Goal: Task Accomplishment & Management: Manage account settings

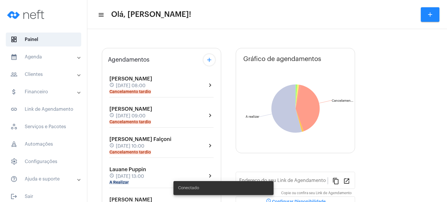
type input "[URL][DOMAIN_NAME]"
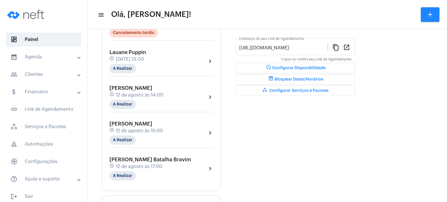
scroll to position [163, 0]
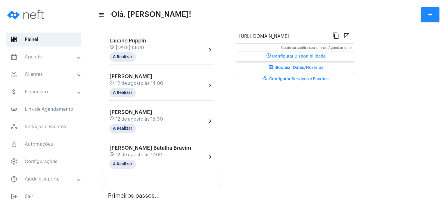
click at [122, 51] on div "[PERSON_NAME] schedule [DATE] 13:00 A Realizar" at bounding box center [127, 50] width 37 height 24
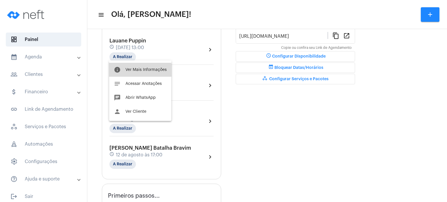
click at [122, 74] on button "info Ver Mais Informações" at bounding box center [140, 70] width 62 height 14
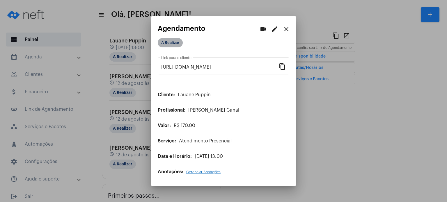
click at [168, 42] on mat-chip "A Realizar" at bounding box center [170, 42] width 25 height 9
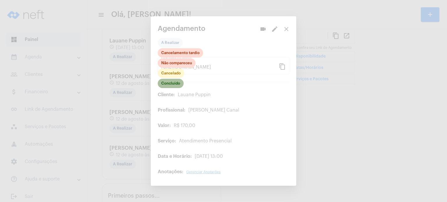
click at [177, 84] on mat-chip "Concluído" at bounding box center [171, 83] width 26 height 9
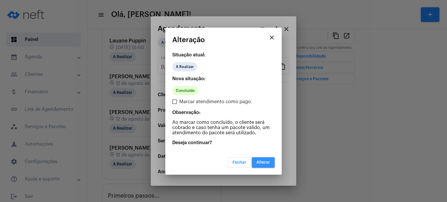
click at [258, 165] on button "Alterar" at bounding box center [263, 162] width 23 height 10
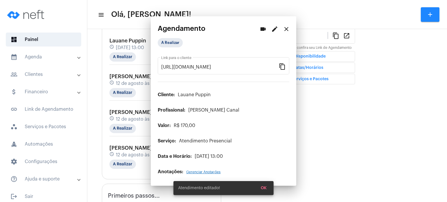
click at [40, 57] on mat-panel-title "calendar_month_outlined Agenda" at bounding box center [43, 57] width 67 height 7
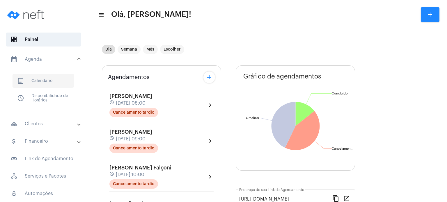
click at [36, 82] on span "calendar_month_outlined Calendário" at bounding box center [43, 81] width 61 height 14
click at [41, 84] on span "calendar_month_outlined Calendário" at bounding box center [43, 81] width 61 height 14
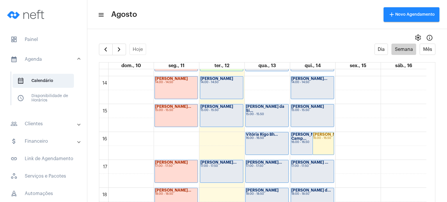
scroll to position [390, 0]
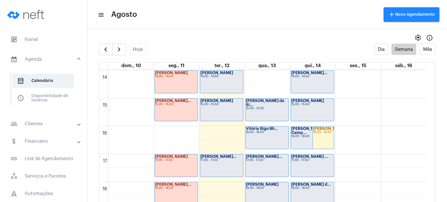
click at [222, 137] on div "00 01 02 03 04 05 06 07 08 09 10 11 12 13 14 15 16 17 18 19 20 21 22 23 [PERSON…" at bounding box center [262, 14] width 327 height 671
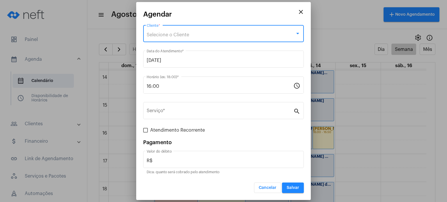
click at [213, 34] on div "Selecione o Cliente" at bounding box center [221, 34] width 148 height 5
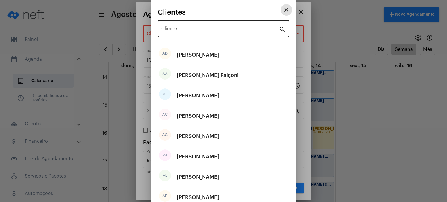
click at [213, 30] on input "Cliente" at bounding box center [220, 29] width 118 height 5
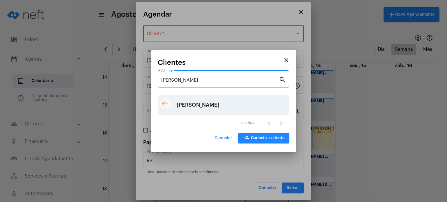
type input "[PERSON_NAME]"
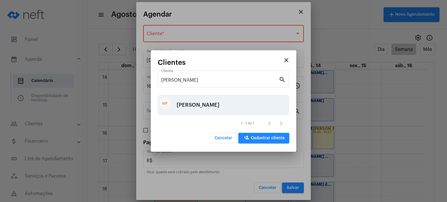
click at [204, 105] on div "[PERSON_NAME]" at bounding box center [198, 104] width 43 height 17
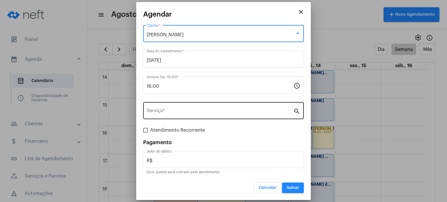
click at [194, 114] on input "Serviço *" at bounding box center [220, 111] width 147 height 5
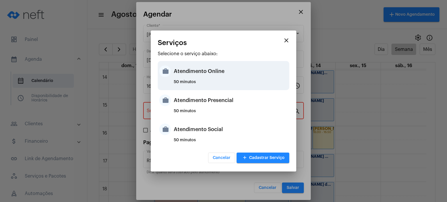
click at [201, 77] on div "Atendimento Online" at bounding box center [231, 71] width 114 height 17
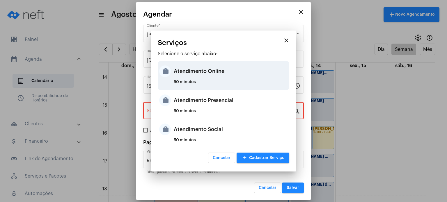
type input "Atendimento Online"
type input "R$ 170"
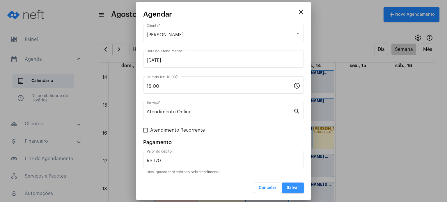
click at [295, 185] on button "Salvar" at bounding box center [293, 188] width 22 height 10
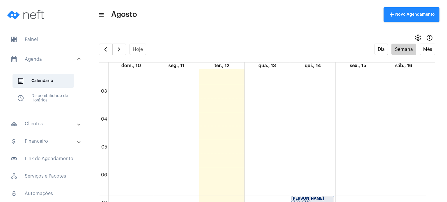
scroll to position [63, 0]
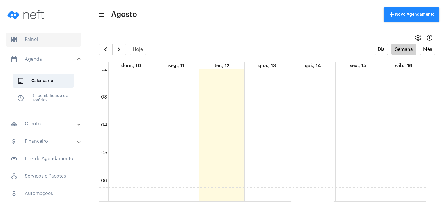
click at [43, 38] on span "dashboard Painel" at bounding box center [43, 40] width 75 height 14
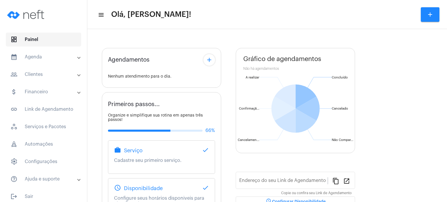
type input "[URL][DOMAIN_NAME]"
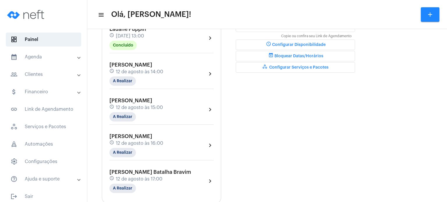
scroll to position [186, 0]
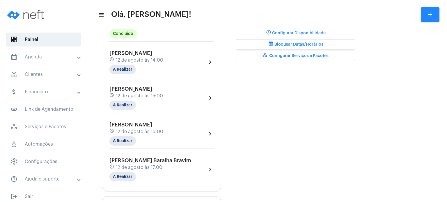
click at [37, 56] on mat-panel-title "calendar_month_outlined Agenda" at bounding box center [43, 57] width 67 height 7
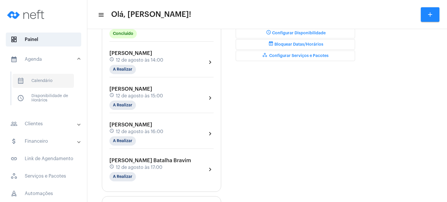
click at [41, 86] on span "calendar_month_outlined Calendário" at bounding box center [43, 81] width 61 height 14
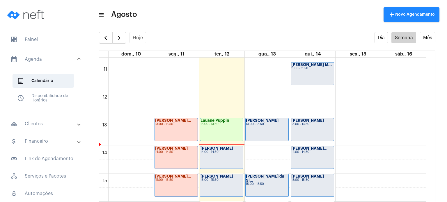
scroll to position [307, 0]
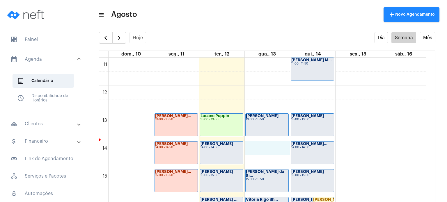
click at [270, 146] on div "00 01 02 03 04 05 06 07 08 09 10 11 12 13 14 15 16 17 18 19 20 21 22 23 [PERSON…" at bounding box center [262, 85] width 327 height 671
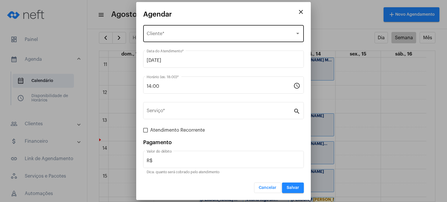
click at [198, 33] on div "Selecione o Cliente" at bounding box center [221, 34] width 148 height 5
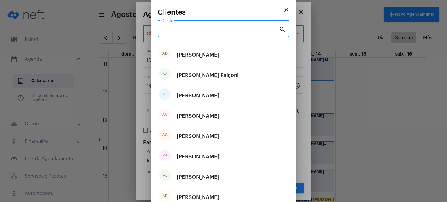
click at [198, 30] on input "Cliente" at bounding box center [220, 29] width 118 height 5
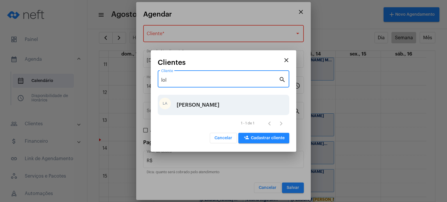
type input "lol"
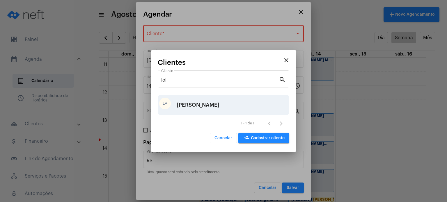
click at [194, 102] on div "[PERSON_NAME]" at bounding box center [198, 104] width 43 height 17
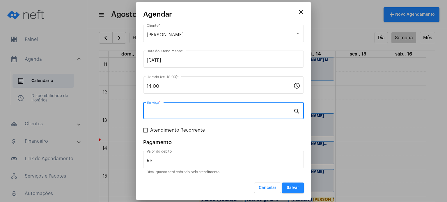
click at [185, 113] on input "Serviço *" at bounding box center [220, 111] width 147 height 5
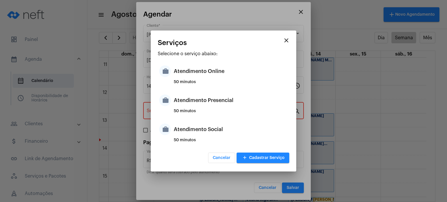
click at [185, 113] on div "50 minutos" at bounding box center [231, 113] width 114 height 9
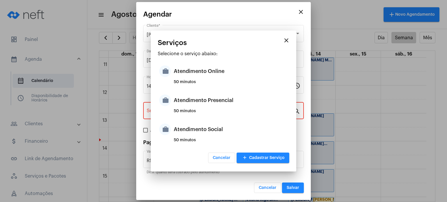
type input "Atendimento Presencial"
type input "R$ 170"
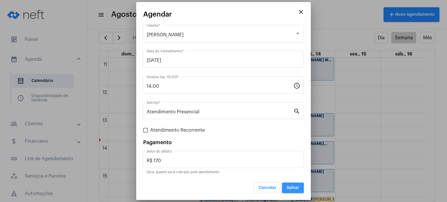
click at [293, 186] on span "Salvar" at bounding box center [293, 188] width 13 height 4
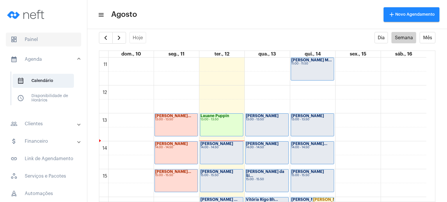
click at [45, 42] on span "dashboard Painel" at bounding box center [43, 40] width 75 height 14
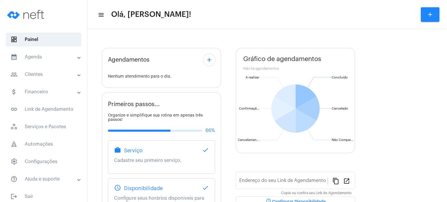
type input "[URL][DOMAIN_NAME]"
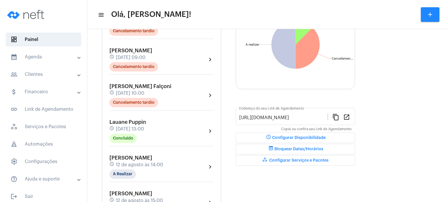
scroll to position [93, 0]
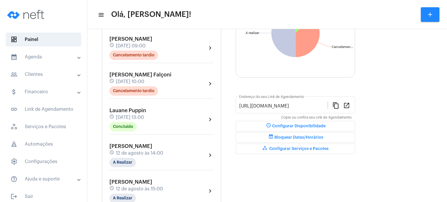
click at [129, 116] on span "[DATE] 13:00" at bounding box center [130, 117] width 28 height 5
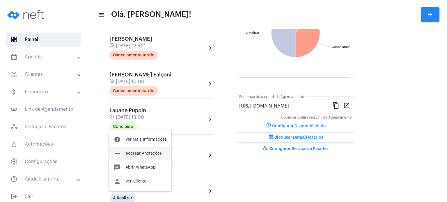
click at [132, 150] on button "notes Acessar Anotações" at bounding box center [140, 154] width 62 height 14
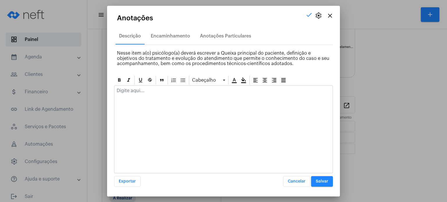
click at [137, 91] on p at bounding box center [224, 90] width 214 height 5
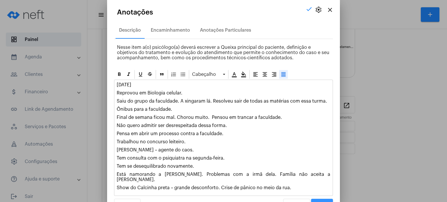
click at [325, 199] on button "Salvar" at bounding box center [322, 204] width 22 height 10
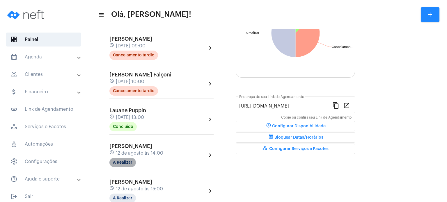
click at [116, 160] on mat-chip "A Realizar" at bounding box center [122, 162] width 26 height 9
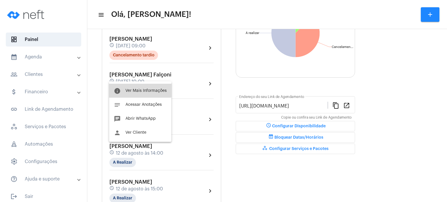
click at [140, 86] on button "info Ver Mais Informações" at bounding box center [140, 91] width 62 height 14
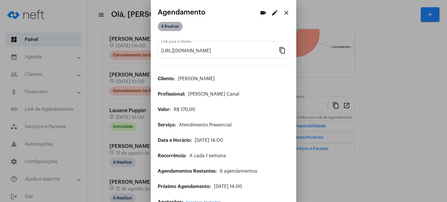
click at [178, 28] on mat-chip "A Realizar" at bounding box center [170, 26] width 25 height 9
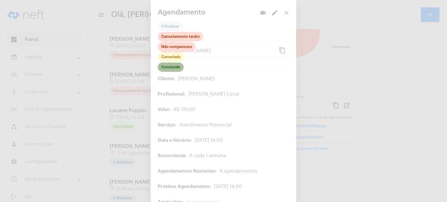
click at [175, 69] on mat-chip "Concluído" at bounding box center [171, 67] width 26 height 9
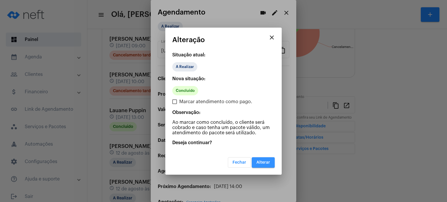
click at [256, 159] on button "Alterar" at bounding box center [263, 162] width 23 height 10
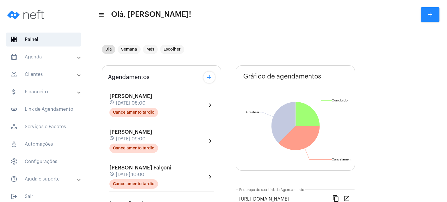
click at [45, 67] on mat-accordion "calendar_month_outlined Agenda calendar_month_outlined Calendário schedule Disp…" at bounding box center [43, 118] width 87 height 136
click at [34, 58] on mat-panel-title "calendar_month_outlined Agenda" at bounding box center [43, 57] width 67 height 7
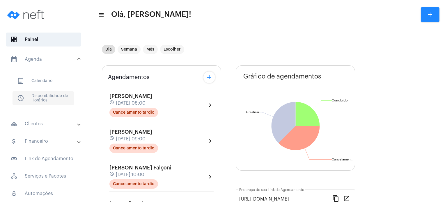
click at [43, 100] on span "schedule Disponibilidade de Horários" at bounding box center [43, 98] width 61 height 14
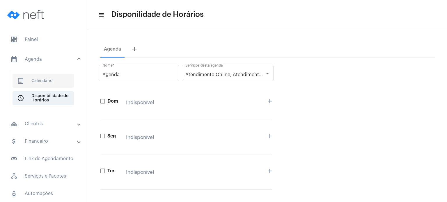
click at [45, 74] on span "calendar_month_outlined Calendário" at bounding box center [43, 81] width 61 height 14
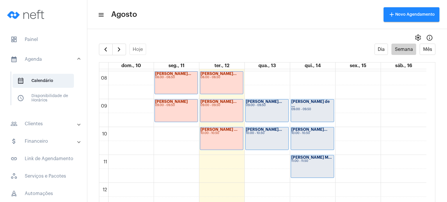
scroll to position [221, 0]
click at [24, 39] on span "dashboard Painel" at bounding box center [43, 40] width 75 height 14
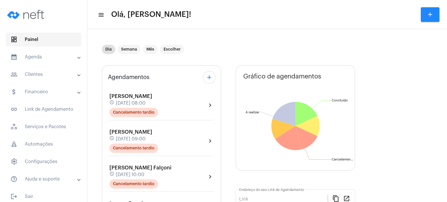
type input "[URL][DOMAIN_NAME]"
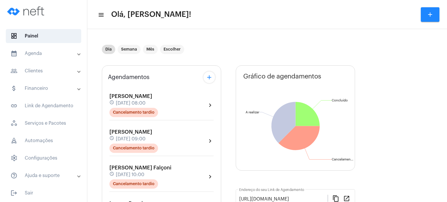
scroll to position [5, 0]
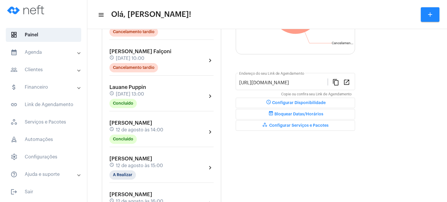
scroll to position [128, 0]
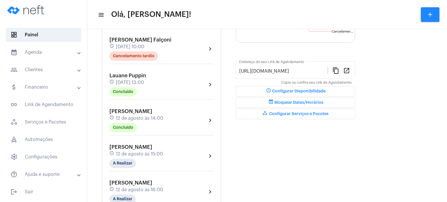
click at [140, 116] on span "12 de agosto às 14:00" at bounding box center [139, 118] width 47 height 5
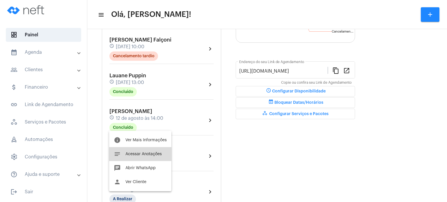
click at [126, 158] on button "notes Acessar Anotações" at bounding box center [140, 154] width 62 height 14
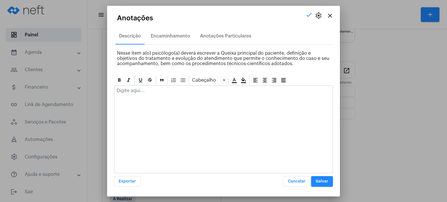
click at [158, 89] on p at bounding box center [224, 90] width 214 height 5
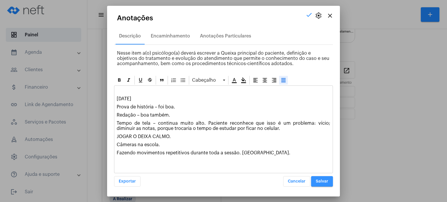
click at [327, 185] on button "Salvar" at bounding box center [322, 181] width 22 height 10
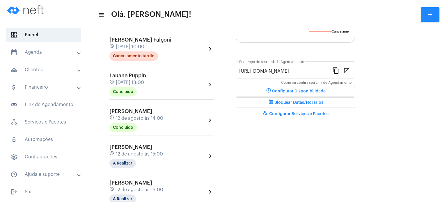
click at [120, 145] on span "[PERSON_NAME]" at bounding box center [130, 147] width 43 height 5
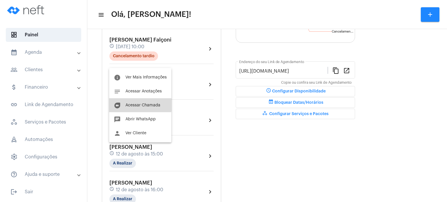
click at [135, 105] on span "Acessar Chamada" at bounding box center [142, 105] width 35 height 4
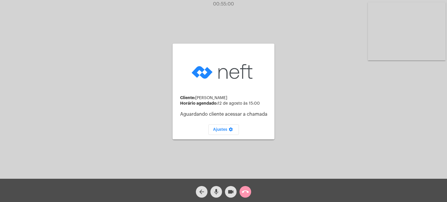
click at [252, 193] on div "call_end" at bounding box center [245, 190] width 15 height 15
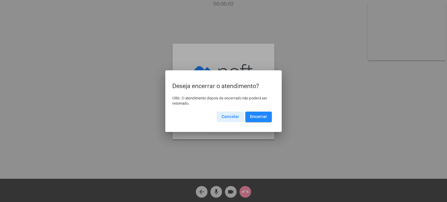
click at [262, 118] on span "Encerrar" at bounding box center [258, 117] width 17 height 4
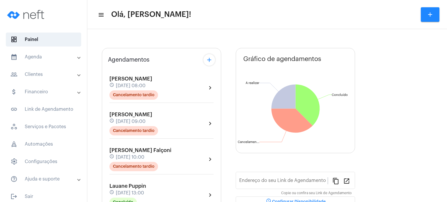
type input "[URL][DOMAIN_NAME]"
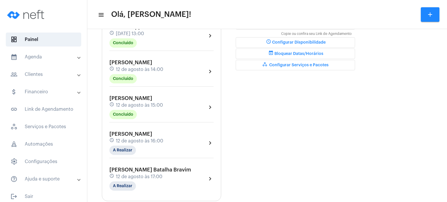
scroll to position [180, 0]
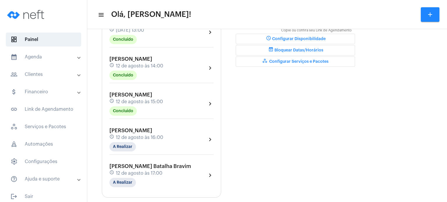
click at [157, 99] on span "12 de agosto às 15:00" at bounding box center [139, 101] width 47 height 5
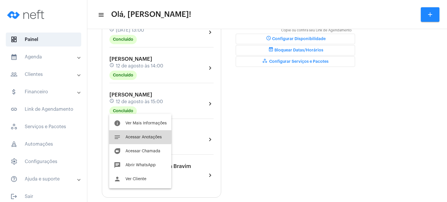
click at [136, 135] on span "Acessar Anotações" at bounding box center [143, 137] width 36 height 4
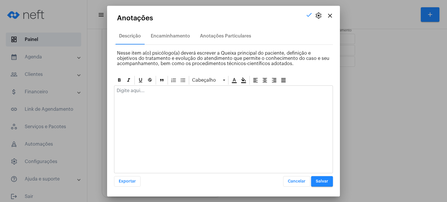
drag, startPoint x: 154, startPoint y: 98, endPoint x: 155, endPoint y: 88, distance: 10.8
click at [155, 88] on div at bounding box center [223, 130] width 219 height 88
click at [155, 88] on p at bounding box center [224, 90] width 214 height 5
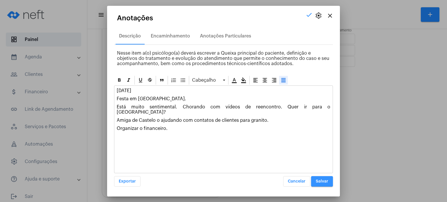
click at [324, 181] on span "Salvar" at bounding box center [322, 182] width 13 height 4
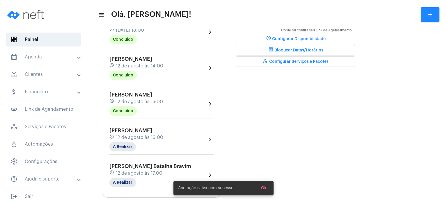
click at [152, 129] on span "[PERSON_NAME]" at bounding box center [130, 130] width 43 height 5
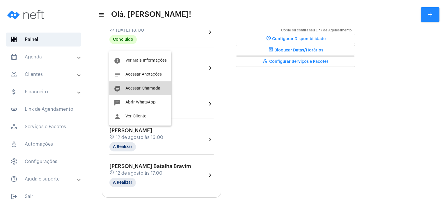
click at [143, 93] on button "duo [PERSON_NAME]" at bounding box center [140, 89] width 62 height 14
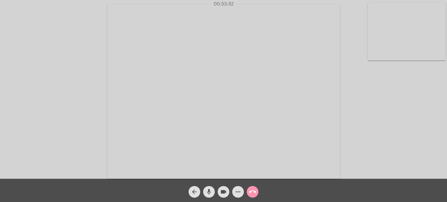
click at [252, 195] on mat-icon "call_end" at bounding box center [252, 192] width 7 height 7
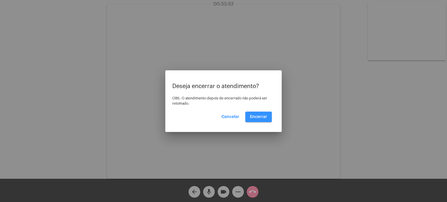
click at [259, 122] on button "Encerrar" at bounding box center [258, 117] width 26 height 10
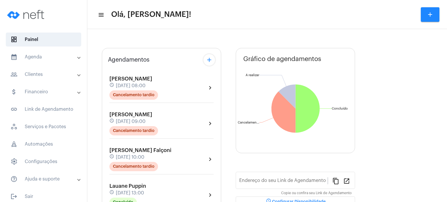
type input "[URL][DOMAIN_NAME]"
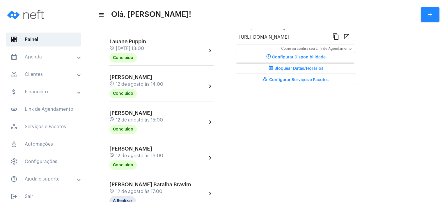
scroll to position [163, 0]
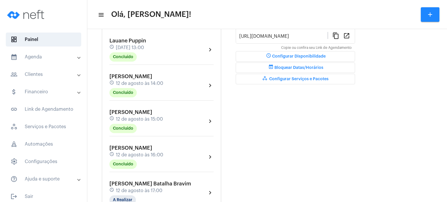
click at [128, 149] on div "[PERSON_NAME] schedule [DATE] 16:00 Concluído" at bounding box center [136, 157] width 54 height 24
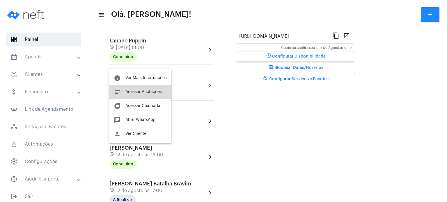
click at [157, 95] on button "notes Acessar Anotações" at bounding box center [140, 92] width 62 height 14
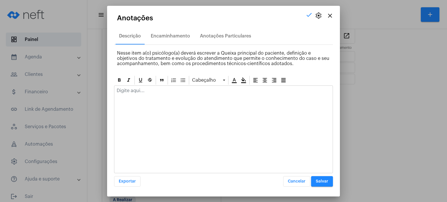
click at [157, 95] on div at bounding box center [223, 92] width 218 height 13
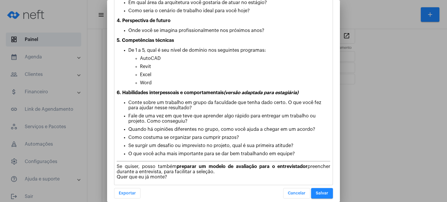
scroll to position [268, 0]
click at [321, 191] on span "Salvar" at bounding box center [322, 193] width 13 height 4
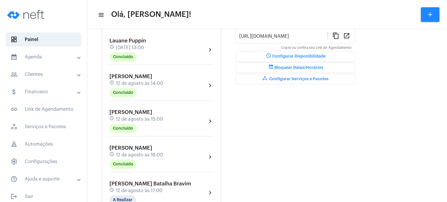
click at [49, 53] on mat-expansion-panel-header "calendar_month_outlined Agenda" at bounding box center [45, 57] width 84 height 14
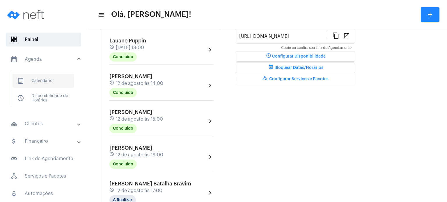
click at [44, 78] on span "calendar_month_outlined Calendário" at bounding box center [43, 81] width 61 height 14
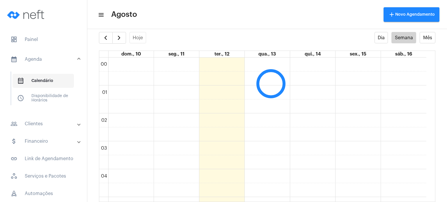
scroll to position [168, 0]
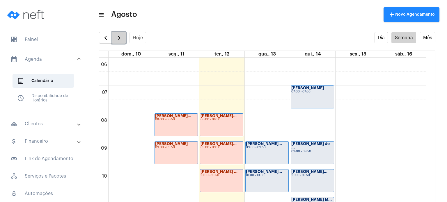
click at [118, 36] on span "button" at bounding box center [119, 37] width 7 height 7
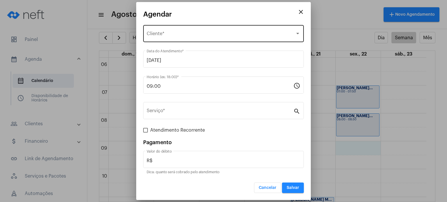
click at [227, 37] on div "Selecione o Cliente" at bounding box center [221, 34] width 148 height 5
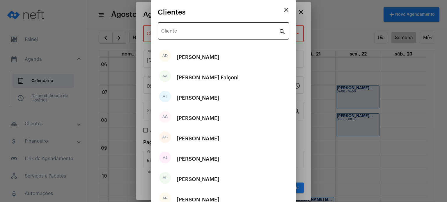
click at [215, 28] on div "Cliente" at bounding box center [220, 30] width 118 height 18
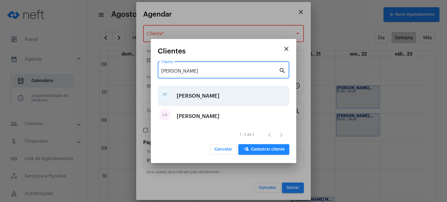
type input "[PERSON_NAME]"
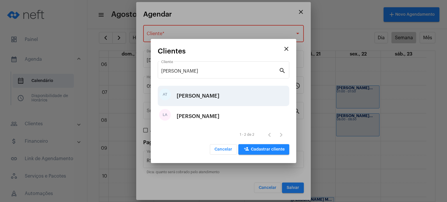
click at [198, 94] on div "[PERSON_NAME]" at bounding box center [198, 95] width 43 height 17
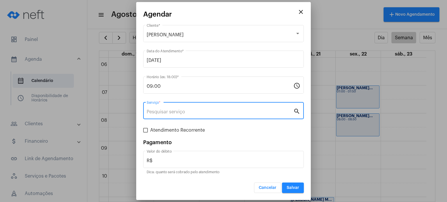
click at [185, 111] on input "Serviço *" at bounding box center [220, 111] width 147 height 5
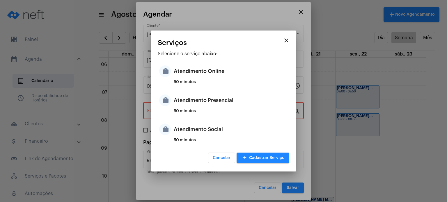
click at [185, 111] on div "50 minutos" at bounding box center [231, 113] width 114 height 9
type input "Atendimento Presencial"
type input "R$ 170"
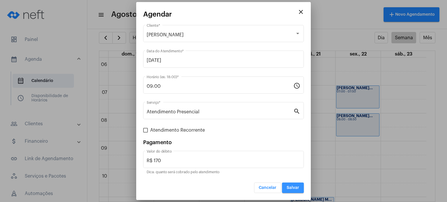
click at [293, 187] on span "Salvar" at bounding box center [293, 188] width 13 height 4
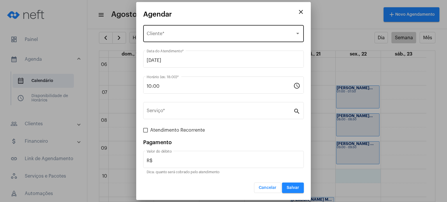
click at [221, 30] on div "Selecione o Cliente Cliente *" at bounding box center [224, 33] width 154 height 18
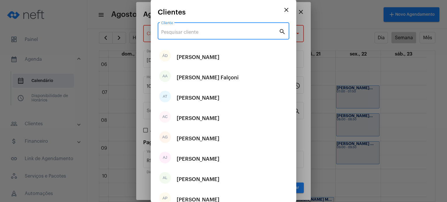
click at [221, 30] on input "Cliente" at bounding box center [220, 32] width 118 height 5
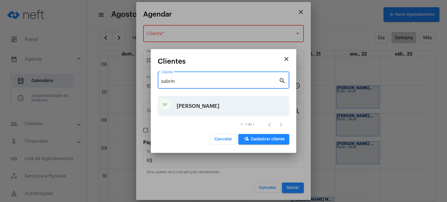
type input "sabrin"
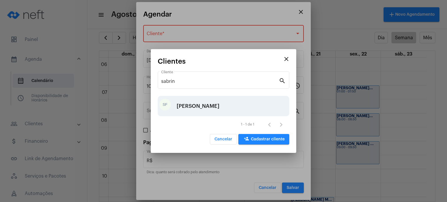
click at [191, 107] on div "[PERSON_NAME]" at bounding box center [198, 106] width 43 height 17
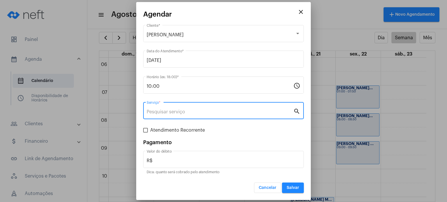
click at [182, 111] on input "Serviço *" at bounding box center [220, 111] width 147 height 5
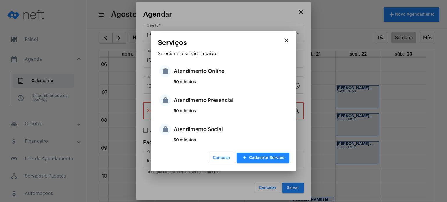
click at [182, 111] on div "50 minutos" at bounding box center [231, 113] width 114 height 9
type input "Atendimento Presencial"
type input "R$ 170"
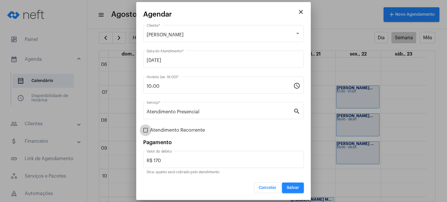
click at [171, 130] on span "Atendimento Recorrente" at bounding box center [177, 130] width 55 height 7
click at [146, 133] on input "Atendimento Recorrente" at bounding box center [145, 133] width 0 height 0
checkbox input "true"
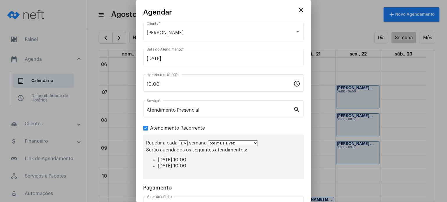
click at [184, 141] on select "1 2 3 4 5 6 7 8" at bounding box center [183, 144] width 9 height 6
select select "1: 2"
click at [179, 141] on select "1 2 3 4 5 6 7 8" at bounding box center [183, 144] width 9 height 6
click at [229, 142] on select "por mais 1 vez por mais 2 vezes por mais 3 vezes por mais 4 vezes por mais 5 ve…" at bounding box center [235, 144] width 50 height 6
select select "3: 4"
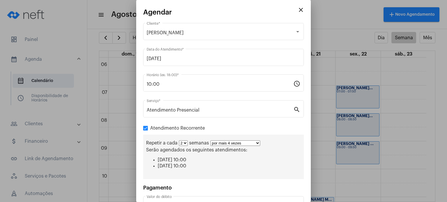
click at [210, 141] on select "por mais 1 vez por mais 2 vezes por mais 3 vezes por mais 4 vezes por mais 5 ve…" at bounding box center [235, 144] width 50 height 6
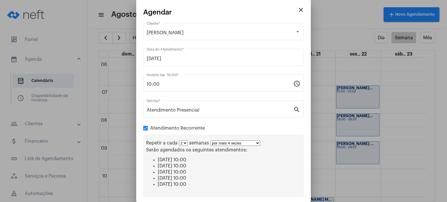
scroll to position [61, 0]
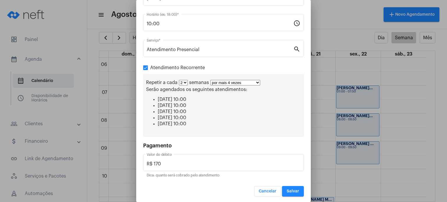
click at [293, 192] on span "Salvar" at bounding box center [293, 192] width 13 height 4
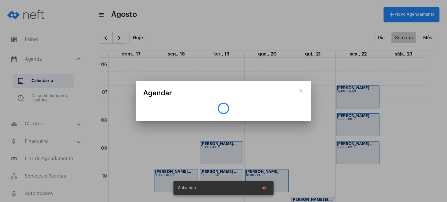
scroll to position [0, 0]
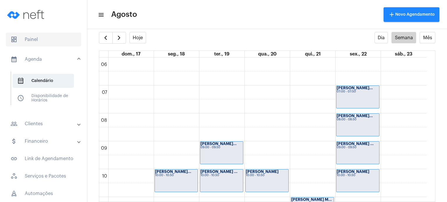
click at [37, 43] on span "dashboard Painel" at bounding box center [43, 40] width 75 height 14
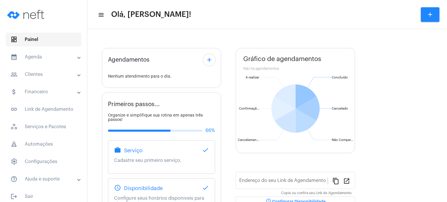
type input "[URL][DOMAIN_NAME]"
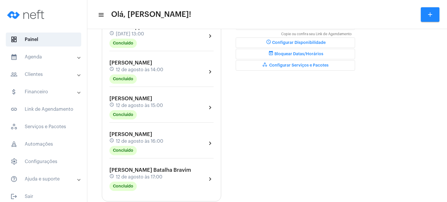
scroll to position [177, 0]
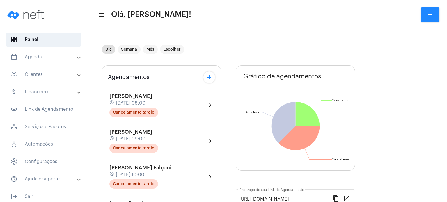
click at [34, 62] on mat-expansion-panel-header "calendar_month_outlined Agenda" at bounding box center [45, 57] width 84 height 14
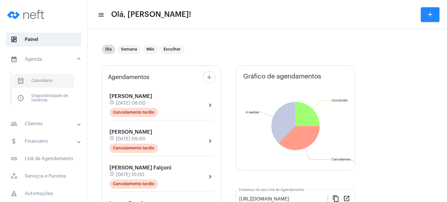
click at [55, 87] on span "calendar_month_outlined Calendário" at bounding box center [43, 81] width 61 height 14
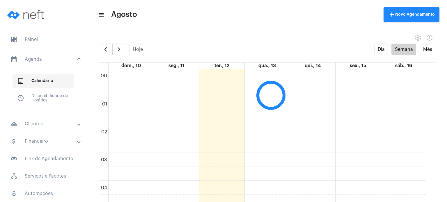
scroll to position [168, 0]
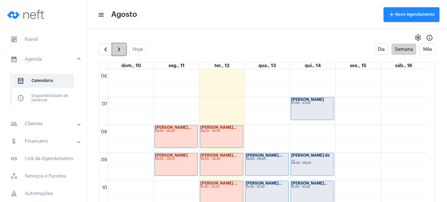
click at [119, 52] on span "button" at bounding box center [119, 49] width 7 height 7
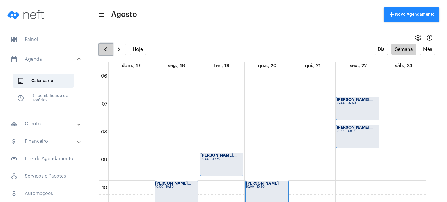
click at [102, 51] on span "button" at bounding box center [105, 49] width 7 height 7
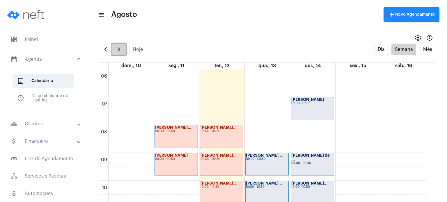
click at [117, 49] on span "button" at bounding box center [119, 49] width 7 height 7
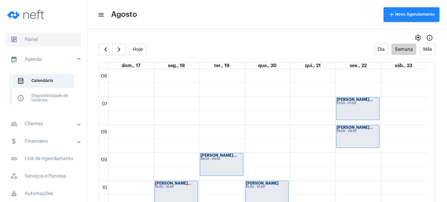
click at [49, 41] on span "dashboard Painel" at bounding box center [43, 40] width 75 height 14
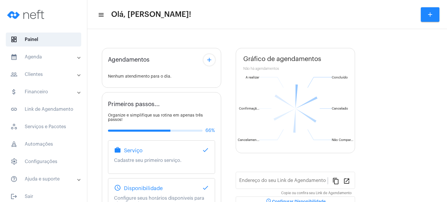
type input "[URL][DOMAIN_NAME]"
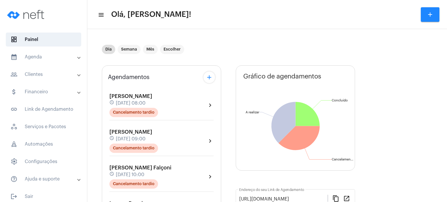
click at [167, 22] on mat-toolbar-row "menu Olá, Fabiana! add" at bounding box center [267, 14] width 360 height 19
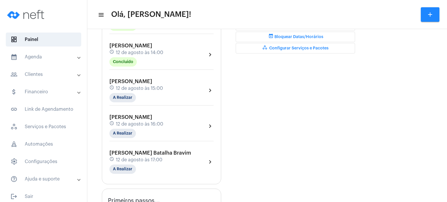
scroll to position [198, 0]
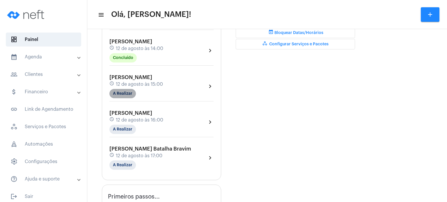
click at [123, 94] on mat-chip "A Realizar" at bounding box center [122, 93] width 26 height 9
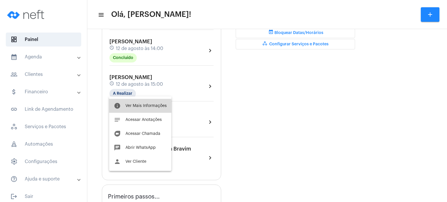
click at [126, 108] on button "info Ver Mais Informações" at bounding box center [140, 106] width 62 height 14
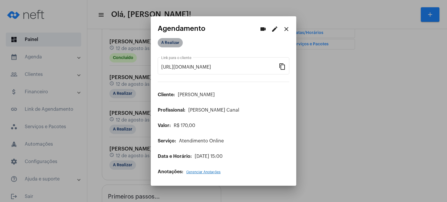
click at [170, 40] on mat-chip "A Realizar" at bounding box center [170, 42] width 25 height 9
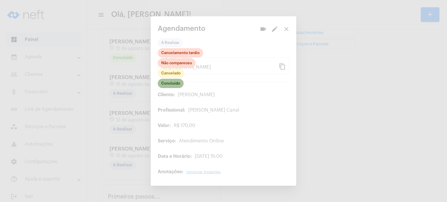
click at [174, 83] on mat-chip "Concluído" at bounding box center [171, 83] width 26 height 9
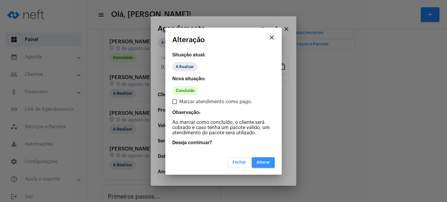
click at [258, 158] on button "Alterar" at bounding box center [263, 162] width 23 height 10
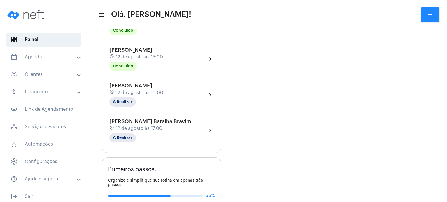
scroll to position [221, 0]
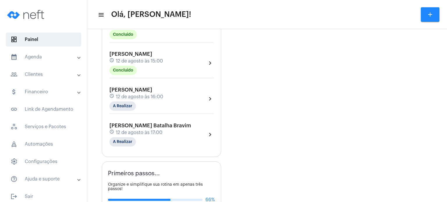
click at [50, 61] on mat-expansion-panel-header "calendar_month_outlined Agenda" at bounding box center [45, 57] width 84 height 14
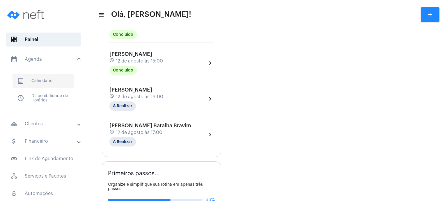
click at [47, 79] on span "calendar_month_outlined Calendário" at bounding box center [43, 81] width 61 height 14
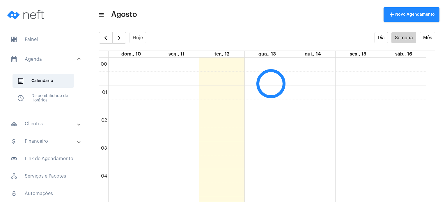
scroll to position [168, 0]
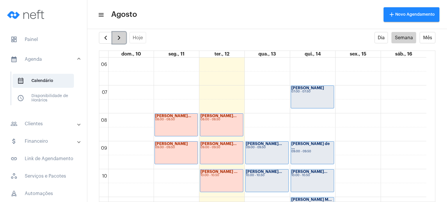
click at [121, 39] on span "button" at bounding box center [119, 37] width 7 height 7
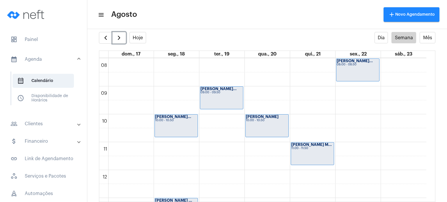
scroll to position [203, 0]
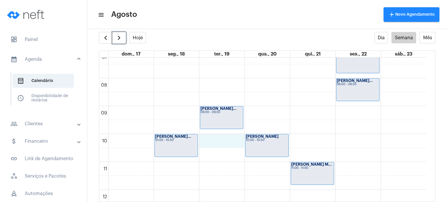
click at [218, 139] on div "00 01 02 03 04 05 06 07 08 09 10 11 12 13 14 15 16 17 18 19 20 21 22 23 Gabriel…" at bounding box center [262, 190] width 327 height 671
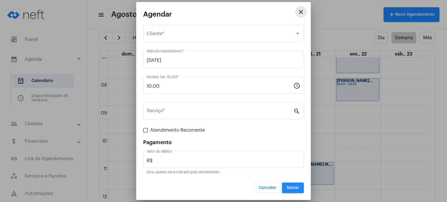
click at [298, 13] on mat-icon "close" at bounding box center [301, 11] width 7 height 7
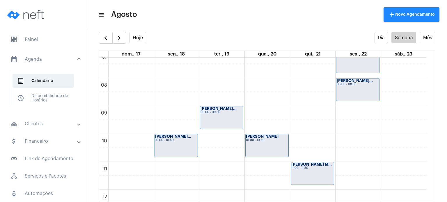
click at [55, 47] on mat-list "dashboard Painel calendar_month_outlined Agenda calendar_month_outlined Calendá…" at bounding box center [43, 141] width 87 height 223
click at [35, 40] on span "dashboard Painel" at bounding box center [43, 40] width 75 height 14
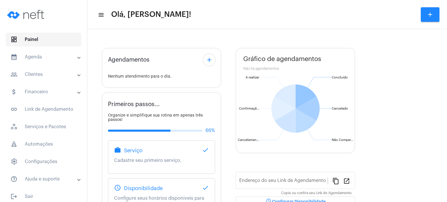
type input "[URL][DOMAIN_NAME]"
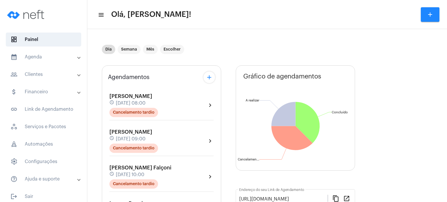
click at [180, 37] on div "Dia Semana Mês Escolher" at bounding box center [228, 49] width 252 height 29
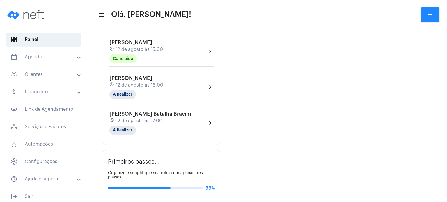
scroll to position [245, 0]
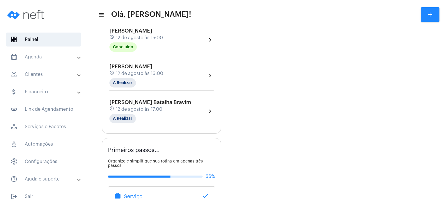
click at [39, 59] on mat-panel-title "calendar_month_outlined Agenda" at bounding box center [43, 57] width 67 height 7
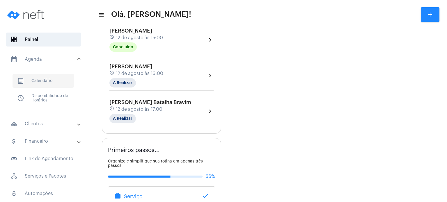
click at [41, 84] on span "calendar_month_outlined Calendário" at bounding box center [43, 81] width 61 height 14
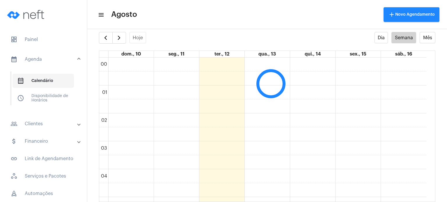
scroll to position [168, 0]
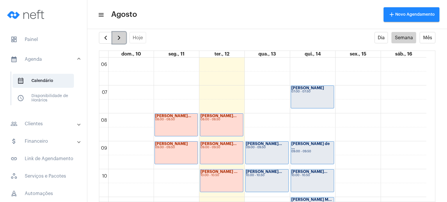
click at [121, 37] on span "button" at bounding box center [119, 37] width 7 height 7
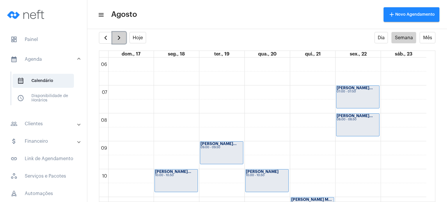
click at [121, 37] on span "button" at bounding box center [119, 37] width 7 height 7
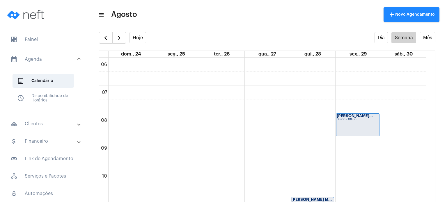
click at [272, 29] on div "settings info_outlined" at bounding box center [267, 26] width 360 height 12
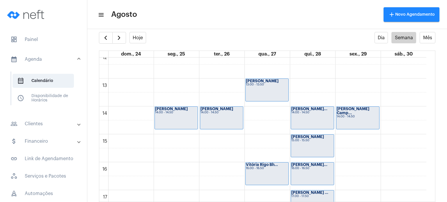
scroll to position [354, 0]
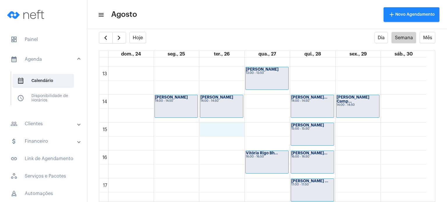
click at [229, 131] on div "00 01 02 03 04 05 06 07 08 09 10 11 12 13 14 15 16 17 18 19 20 21 22 23 Lola Al…" at bounding box center [262, 39] width 327 height 671
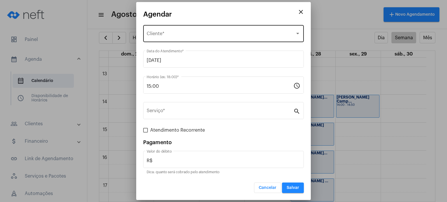
click at [200, 28] on div "Selecione o Cliente Cliente *" at bounding box center [224, 33] width 154 height 18
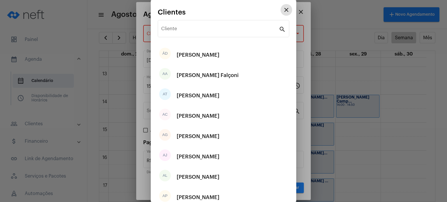
click at [200, 28] on input "Cliente" at bounding box center [220, 29] width 118 height 5
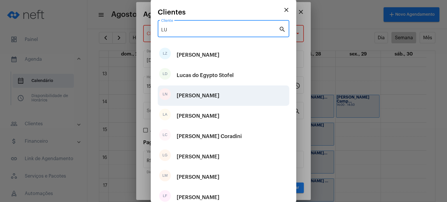
type input "LU"
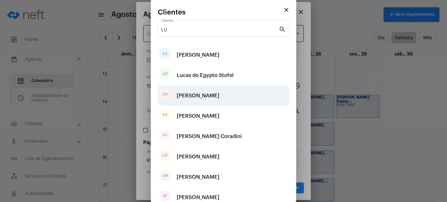
click at [191, 94] on div "[PERSON_NAME]" at bounding box center [198, 95] width 43 height 17
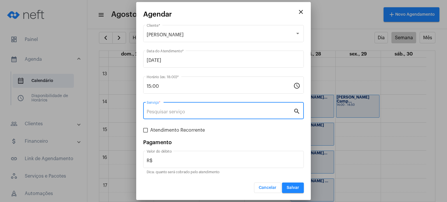
click at [153, 109] on input "Serviço *" at bounding box center [220, 111] width 147 height 5
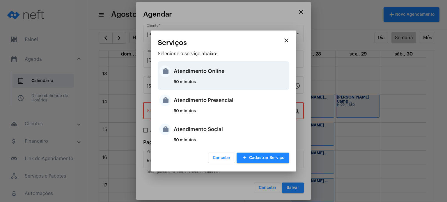
click at [177, 70] on div "Atendimento Online" at bounding box center [231, 71] width 114 height 17
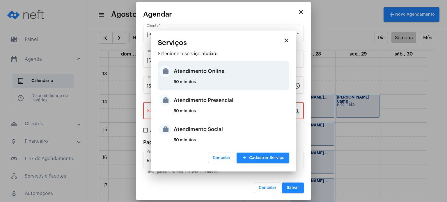
type input "Atendimento Online"
type input "R$ 170"
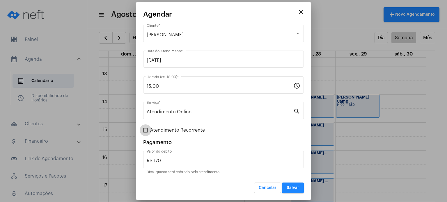
click at [190, 130] on span "Atendimento Recorrente" at bounding box center [177, 130] width 55 height 7
click at [146, 133] on input "Atendimento Recorrente" at bounding box center [145, 133] width 0 height 0
checkbox input "true"
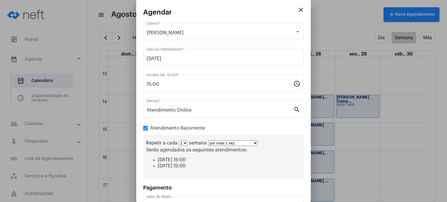
click at [182, 142] on select "1 2 3 4 5 6 7 8" at bounding box center [183, 144] width 9 height 6
select select "1: 2"
click at [179, 141] on select "1 2 3 4 5 6 7 8" at bounding box center [183, 144] width 9 height 6
click at [215, 144] on select "por mais 1 vez por mais 2 vezes por mais 3 vezes por mais 4 vezes por mais 5 ve…" at bounding box center [235, 144] width 50 height 6
select select "2: 3"
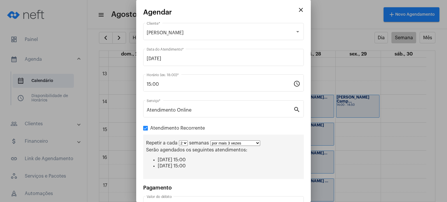
click at [210, 141] on select "por mais 1 vez por mais 2 vezes por mais 3 vezes por mais 4 vezes por mais 5 ve…" at bounding box center [235, 144] width 50 height 6
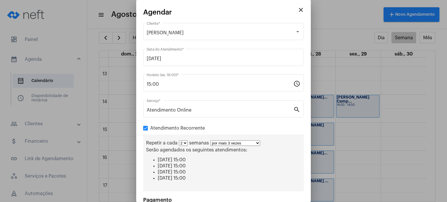
scroll to position [55, 0]
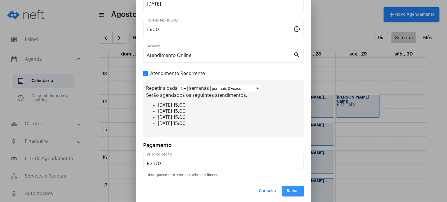
click at [287, 190] on span "Salvar" at bounding box center [293, 191] width 13 height 4
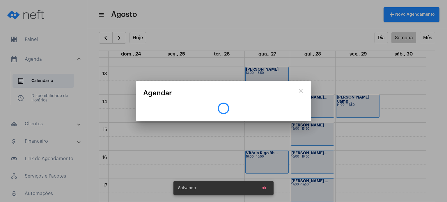
scroll to position [0, 0]
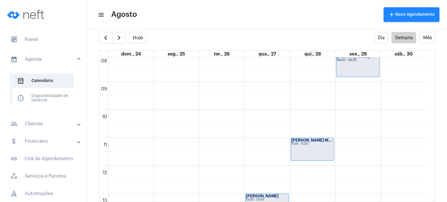
scroll to position [354, 0]
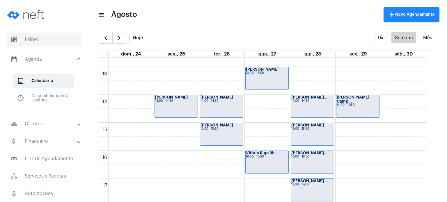
click at [40, 43] on span "dashboard Painel" at bounding box center [43, 40] width 75 height 14
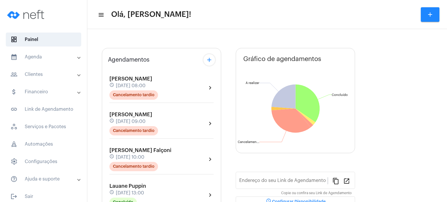
click at [40, 59] on mat-panel-title "calendar_month_outlined Agenda" at bounding box center [43, 57] width 67 height 7
type input "[URL][DOMAIN_NAME]"
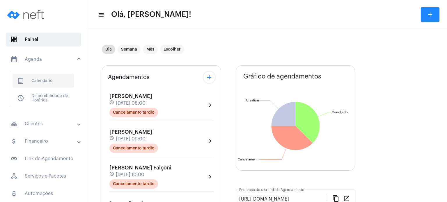
click at [58, 82] on span "calendar_month_outlined Calendário" at bounding box center [43, 81] width 61 height 14
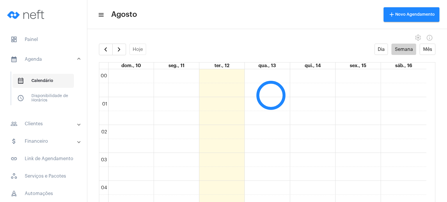
scroll to position [168, 0]
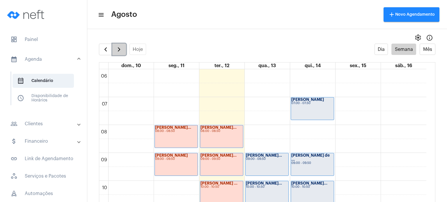
click at [121, 51] on span "button" at bounding box center [119, 49] width 7 height 7
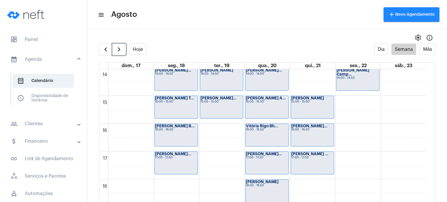
scroll to position [397, 0]
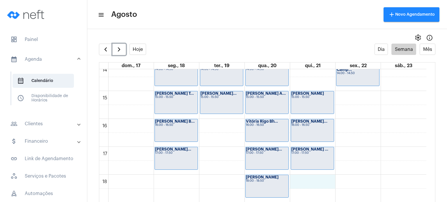
click at [325, 182] on div "00 01 02 03 04 05 06 07 08 09 10 11 12 13 14 15 16 17 18 19 20 21 22 23 [PERSON…" at bounding box center [262, 7] width 327 height 671
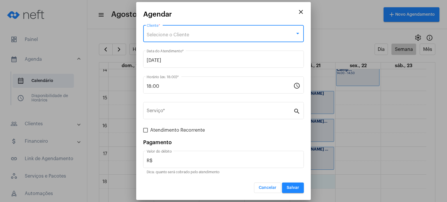
click at [239, 35] on div "Selecione o Cliente" at bounding box center [221, 34] width 148 height 5
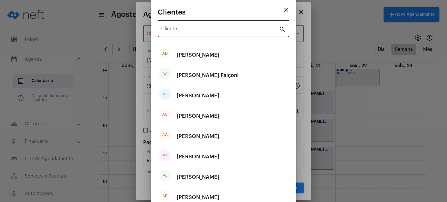
click at [231, 22] on div "Cliente" at bounding box center [220, 28] width 118 height 18
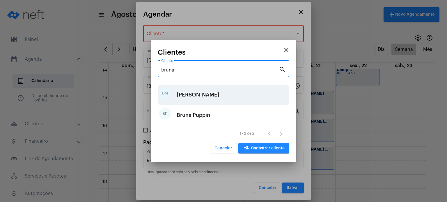
type input "bruna"
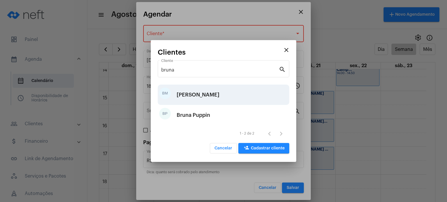
click at [211, 92] on div "[PERSON_NAME]" at bounding box center [198, 94] width 43 height 17
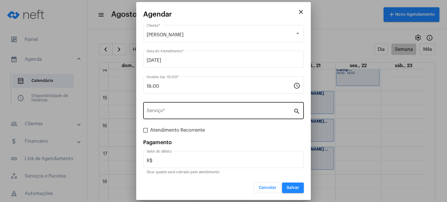
click at [196, 107] on div "Serviço *" at bounding box center [220, 110] width 147 height 18
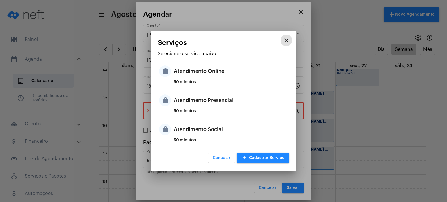
click at [196, 107] on div "Atendimento Presencial" at bounding box center [231, 100] width 114 height 17
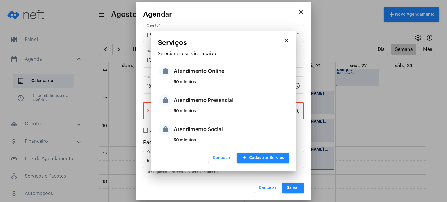
type input "Atendimento Presencial"
type input "R$ 170"
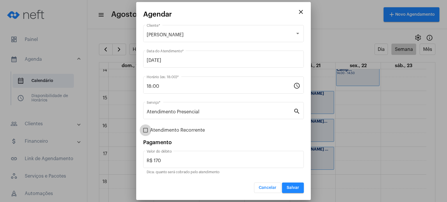
click at [182, 130] on span "Atendimento Recorrente" at bounding box center [177, 130] width 55 height 7
click at [146, 133] on input "Atendimento Recorrente" at bounding box center [145, 133] width 0 height 0
checkbox input "true"
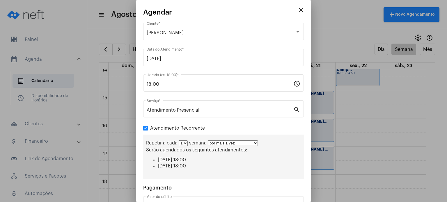
click at [183, 144] on select "1 2 3 4 5 6 7 8" at bounding box center [183, 144] width 9 height 6
select select "1: 2"
click at [179, 141] on select "1 2 3 4 5 6 7 8" at bounding box center [183, 144] width 9 height 6
click at [218, 143] on select "por mais 1 vez por mais 2 vezes por mais 3 vezes por mais 4 vezes por mais 5 ve…" at bounding box center [235, 144] width 50 height 6
select select "3: 4"
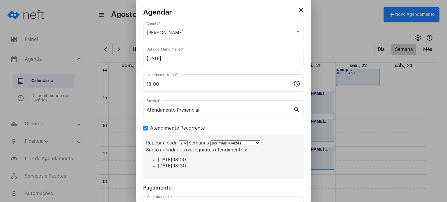
click at [210, 141] on select "por mais 1 vez por mais 2 vezes por mais 3 vezes por mais 4 vezes por mais 5 ve…" at bounding box center [235, 144] width 50 height 6
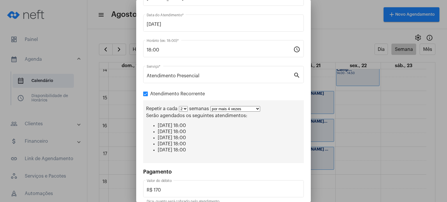
scroll to position [61, 0]
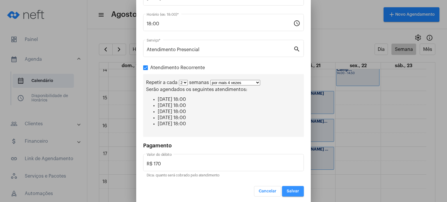
click at [293, 190] on span "Salvar" at bounding box center [293, 192] width 13 height 4
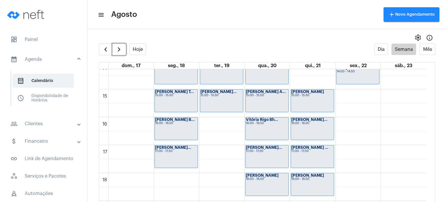
scroll to position [404, 0]
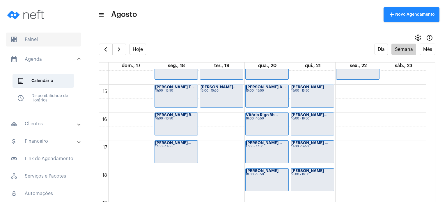
click at [43, 44] on span "dashboard Painel" at bounding box center [43, 40] width 75 height 14
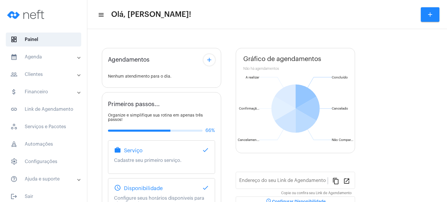
type input "[URL][DOMAIN_NAME]"
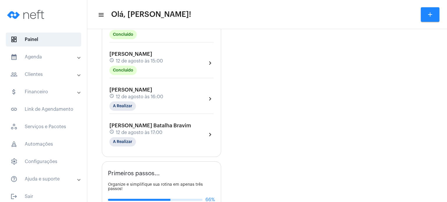
scroll to position [233, 0]
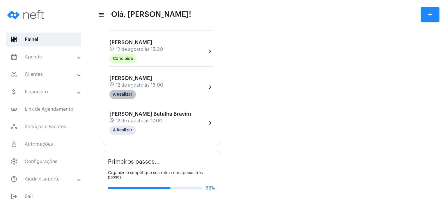
click at [122, 92] on mat-chip "A Realizar" at bounding box center [122, 94] width 26 height 9
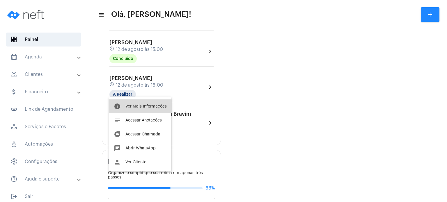
click at [140, 104] on button "info Ver Mais Informações" at bounding box center [140, 107] width 62 height 14
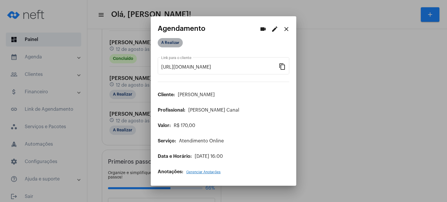
click at [171, 42] on mat-chip "A Realizar" at bounding box center [170, 42] width 25 height 9
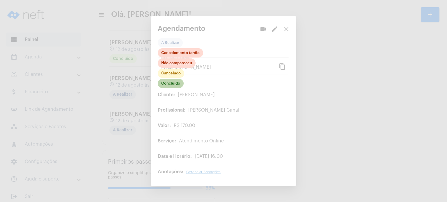
click at [168, 81] on mat-chip "Concluído" at bounding box center [171, 83] width 26 height 9
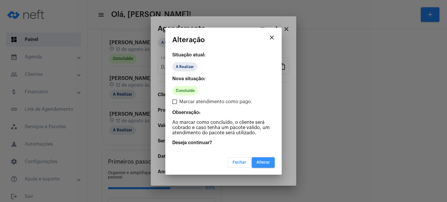
click at [261, 161] on span "Alterar" at bounding box center [263, 163] width 14 height 4
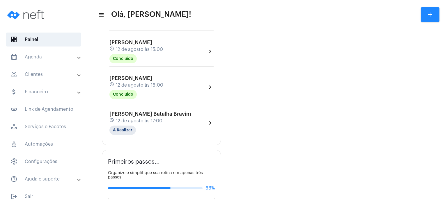
scroll to position [221, 0]
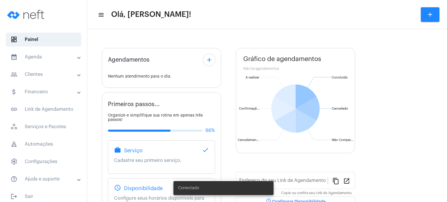
type input "[URL][DOMAIN_NAME]"
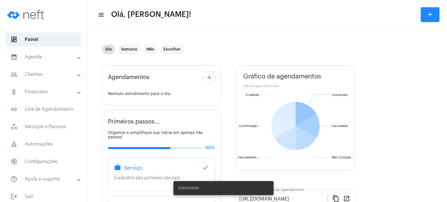
click at [41, 60] on mat-panel-title "calendar_month_outlined Agenda" at bounding box center [43, 57] width 67 height 7
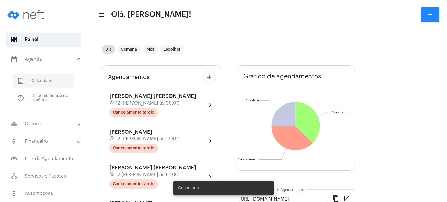
click at [36, 82] on span "calendar_month_outlined Calendário" at bounding box center [43, 81] width 61 height 14
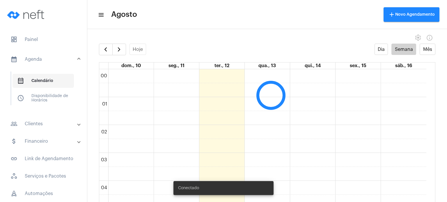
scroll to position [168, 0]
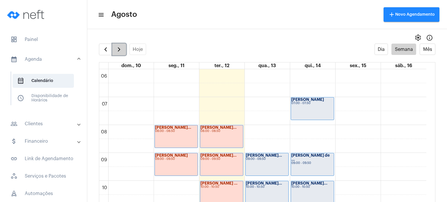
click at [116, 50] on span "button" at bounding box center [119, 49] width 7 height 7
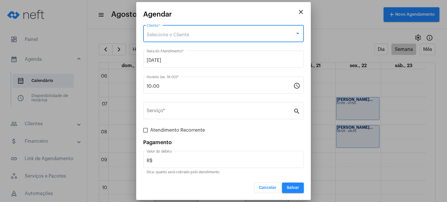
click at [223, 35] on div "Selecione o Cliente" at bounding box center [221, 34] width 148 height 5
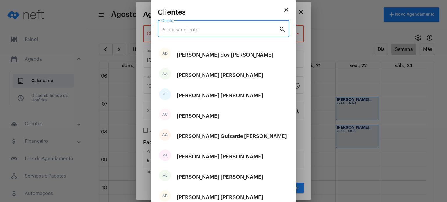
click at [223, 28] on input "Cliente" at bounding box center [220, 29] width 118 height 5
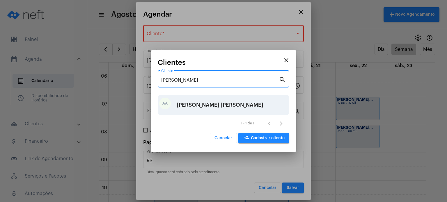
type input "alice"
click at [207, 103] on div "[PERSON_NAME] Falçoni" at bounding box center [220, 104] width 87 height 17
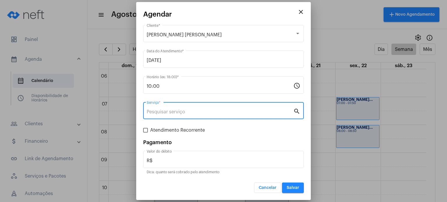
click at [202, 110] on input "Serviço *" at bounding box center [220, 111] width 147 height 5
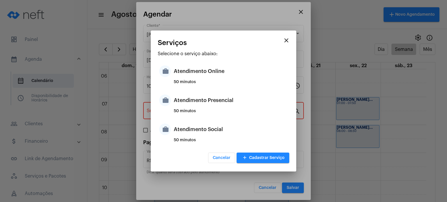
click at [202, 110] on div "50 minutos" at bounding box center [231, 113] width 114 height 9
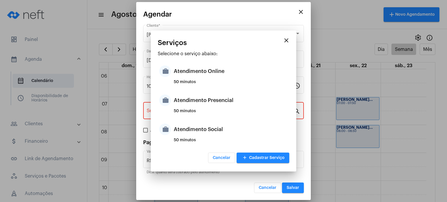
type input "Atendimento Presencial"
type input "R$ 170"
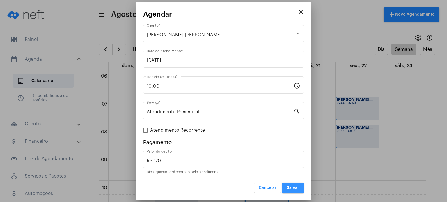
click at [294, 189] on span "Salvar" at bounding box center [293, 188] width 13 height 4
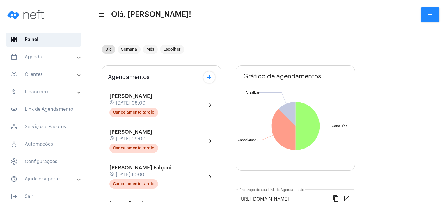
scroll to position [221, 0]
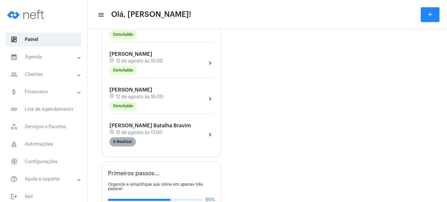
click at [126, 137] on mat-chip "A Realizar" at bounding box center [122, 141] width 26 height 9
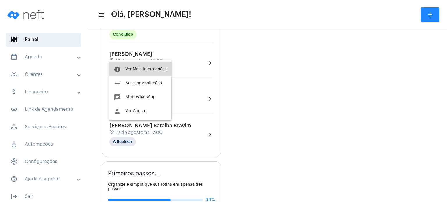
click at [145, 67] on button "info Ver Mais Informações" at bounding box center [140, 69] width 62 height 14
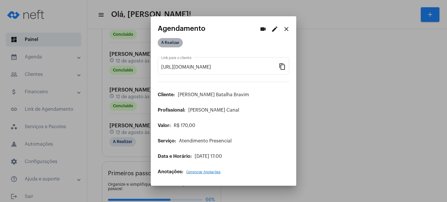
click at [164, 42] on mat-chip "A Realizar" at bounding box center [170, 42] width 25 height 9
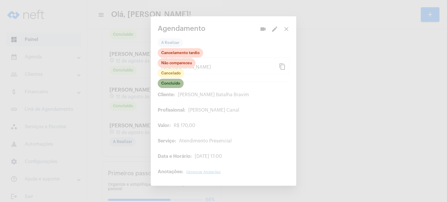
click at [173, 86] on mat-chip "Concluído" at bounding box center [171, 83] width 26 height 9
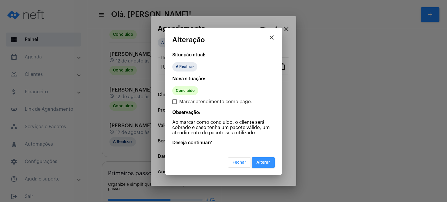
click at [259, 160] on button "Alterar" at bounding box center [263, 162] width 23 height 10
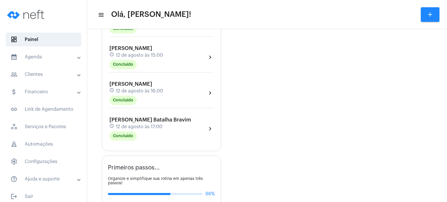
scroll to position [229, 0]
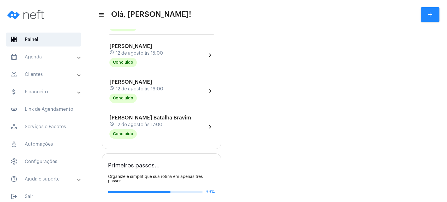
click at [47, 56] on mat-panel-title "calendar_month_outlined Agenda" at bounding box center [43, 57] width 67 height 7
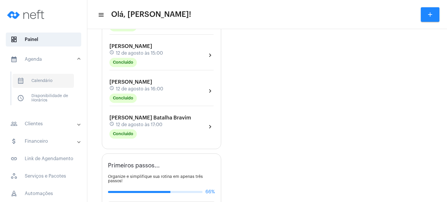
click at [51, 75] on span "calendar_month_outlined Calendário" at bounding box center [43, 81] width 61 height 14
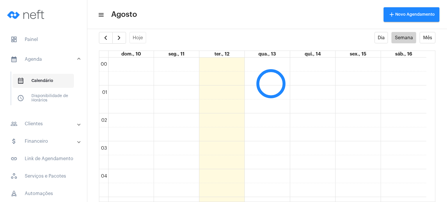
scroll to position [168, 0]
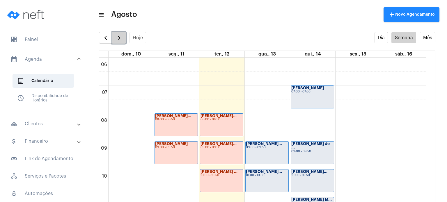
click at [119, 38] on span "button" at bounding box center [119, 37] width 7 height 7
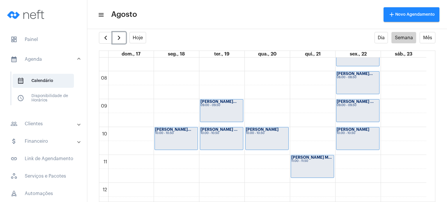
scroll to position [211, 0]
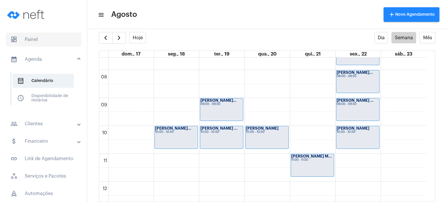
click at [33, 38] on span "dashboard Painel" at bounding box center [43, 40] width 75 height 14
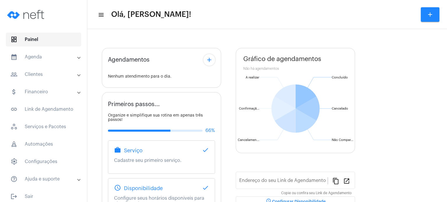
type input "[URL][DOMAIN_NAME]"
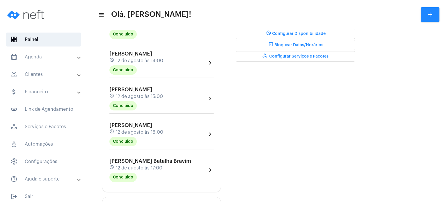
scroll to position [186, 0]
click at [134, 169] on div "Bernardo Batalha Bravim schedule 12 de agosto às 17:00 Concluído" at bounding box center [150, 170] width 82 height 24
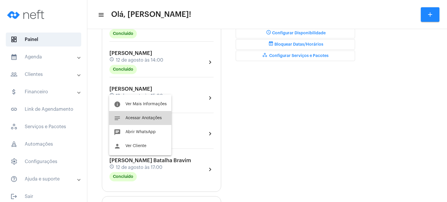
click at [145, 122] on button "notes Acessar Anotações" at bounding box center [140, 118] width 62 height 14
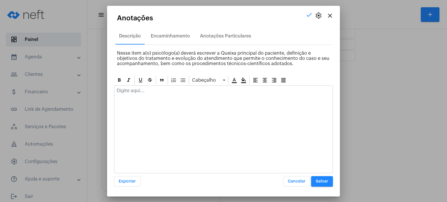
click at [163, 90] on p at bounding box center [224, 90] width 214 height 5
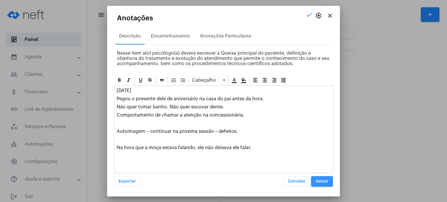
click at [323, 183] on span "Salvar" at bounding box center [322, 182] width 13 height 4
